Goal: Find contact information: Find contact information

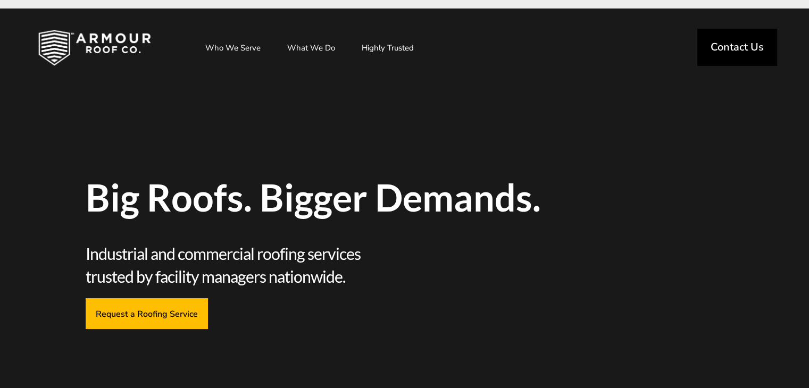
click at [746, 53] on span "Contact Us" at bounding box center [736, 47] width 53 height 11
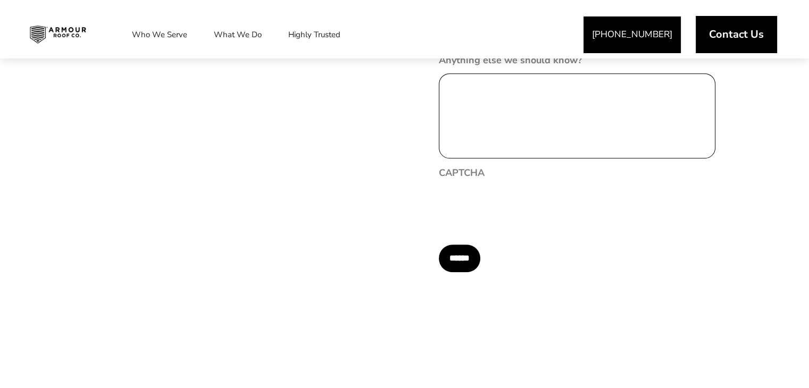
scroll to position [626, 0]
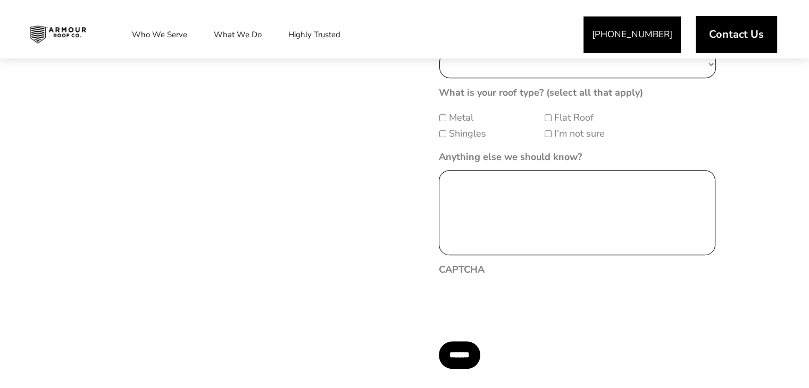
click at [141, 189] on div "Ready to Talk? Let’s Get Started. Have a question or need expert roofing help? …" at bounding box center [228, 167] width 353 height 651
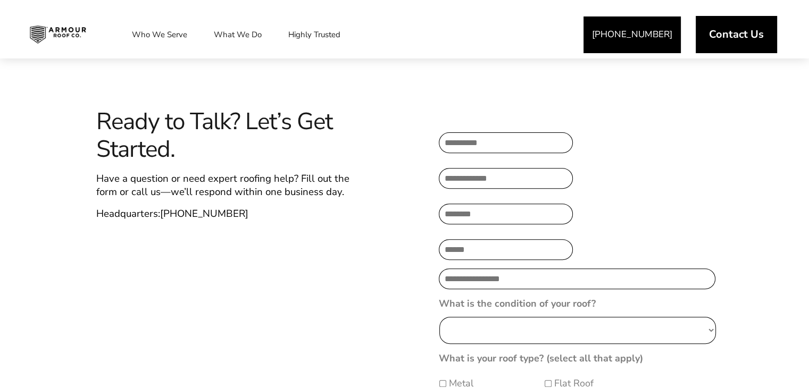
click at [62, 39] on img at bounding box center [57, 34] width 73 height 27
